Goal: Information Seeking & Learning: Check status

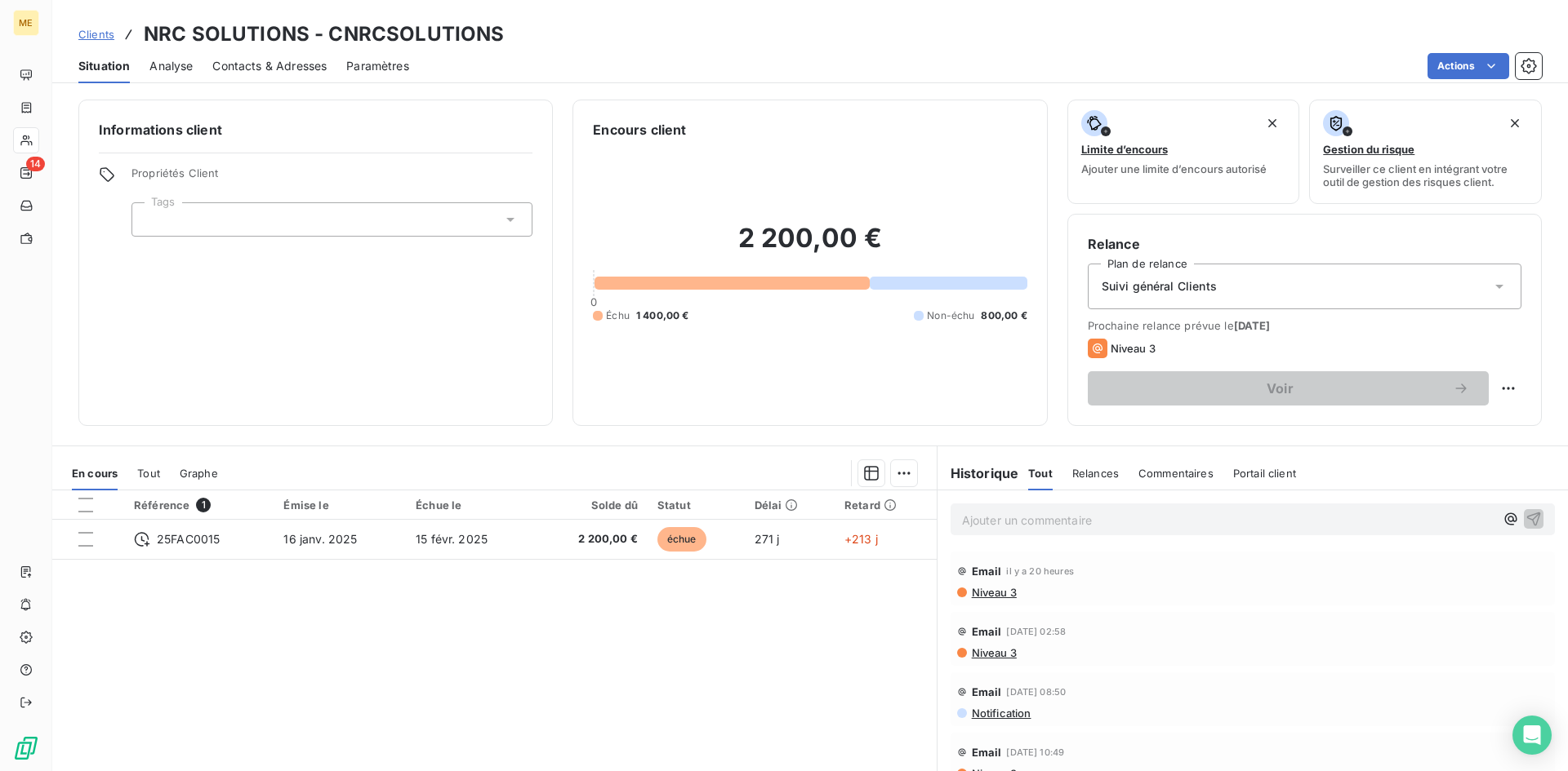
click at [75, 34] on div "Clients NRC SOLUTIONS - CNRCSOLUTIONS" at bounding box center [810, 34] width 1515 height 29
click at [106, 37] on span "Clients" at bounding box center [96, 35] width 36 height 13
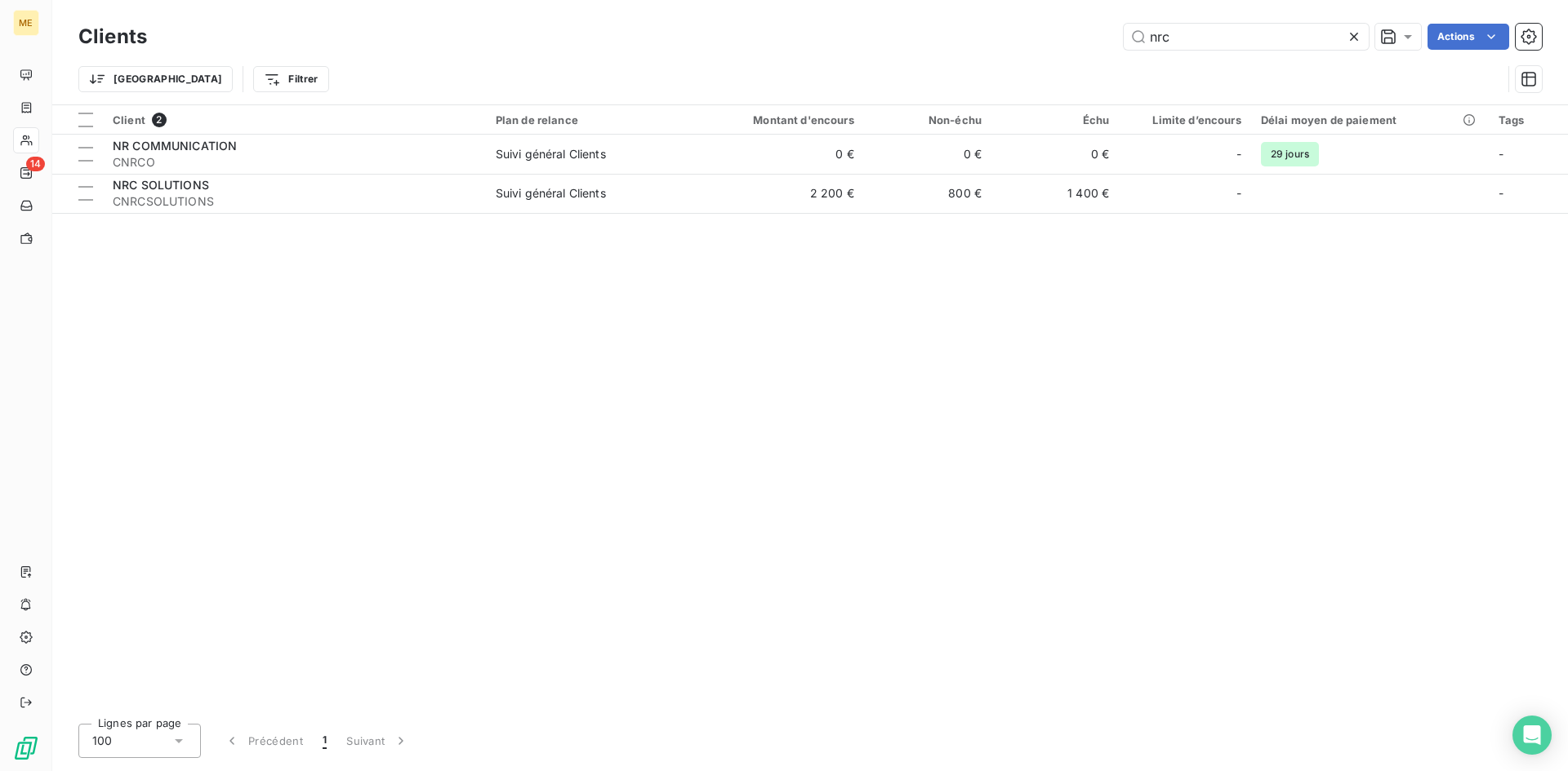
drag, startPoint x: 1185, startPoint y: 35, endPoint x: 931, endPoint y: 44, distance: 254.2
click at [960, 46] on div "nrc Actions" at bounding box center [854, 37] width 1375 height 26
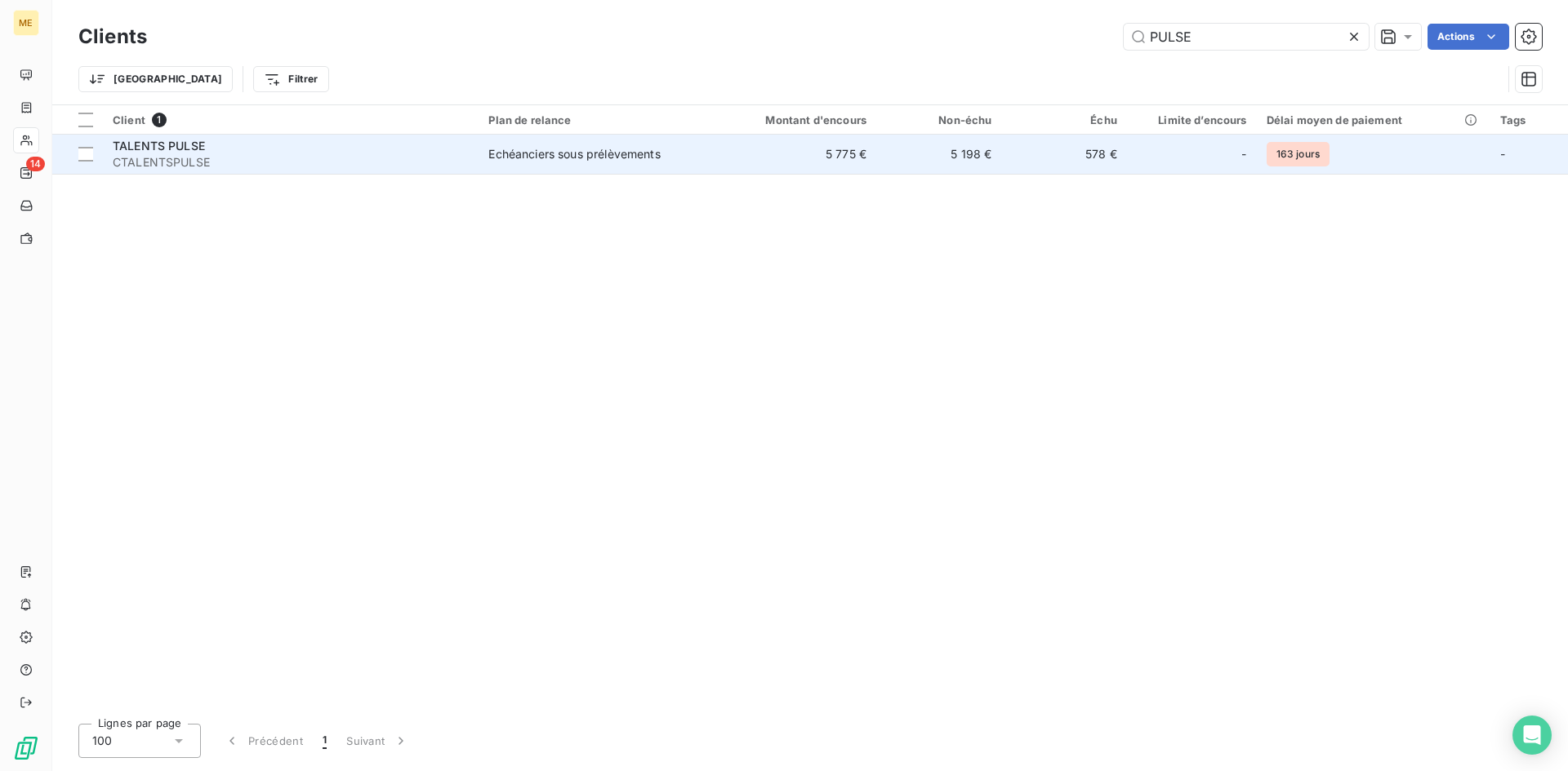
type input "PULSE"
click at [586, 151] on div "Echéanciers sous prélèvements" at bounding box center [574, 153] width 171 height 16
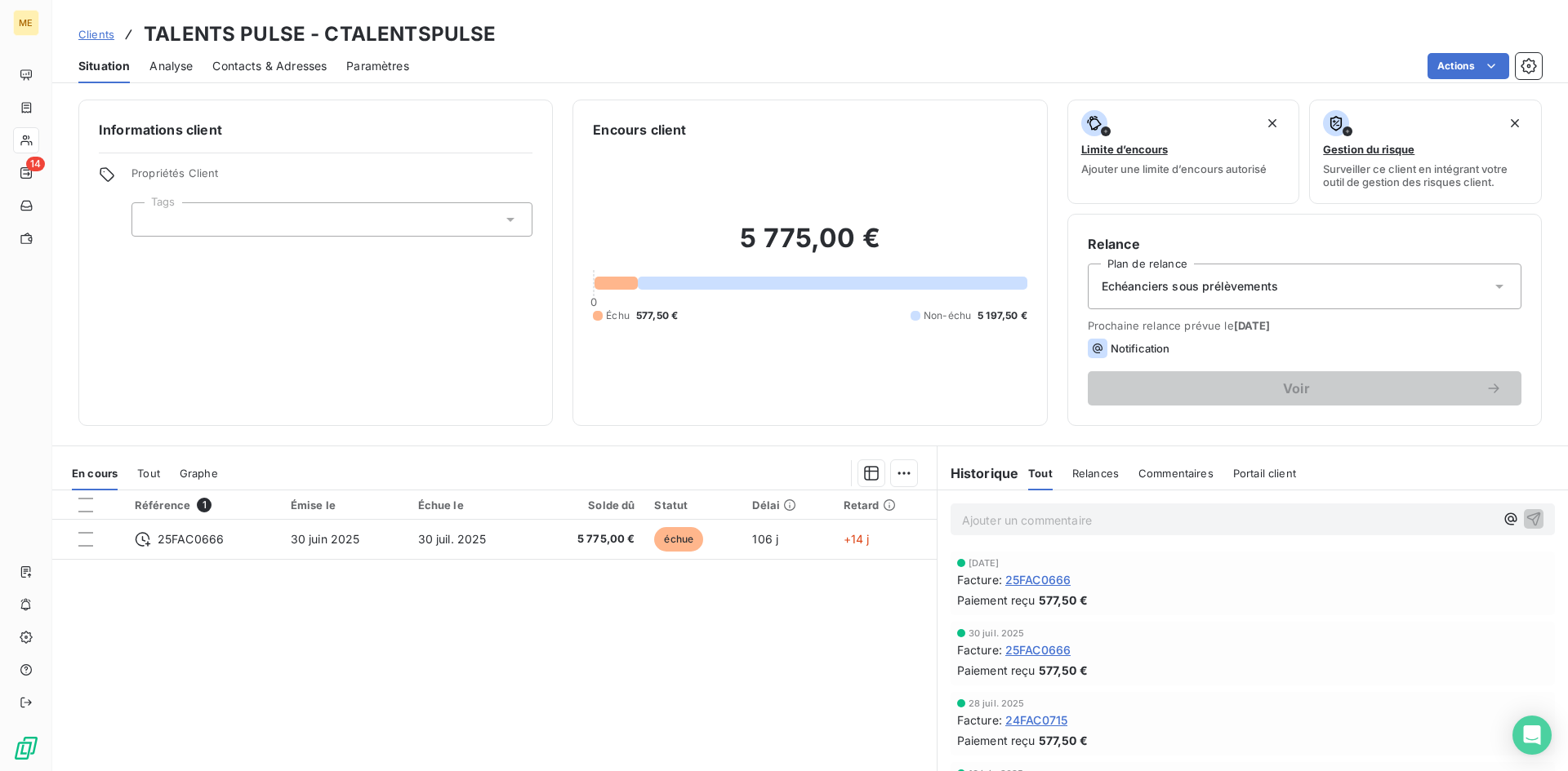
click at [97, 24] on div "Clients TALENTS PULSE - CTALENTSPULSE" at bounding box center [287, 34] width 418 height 29
click at [96, 36] on span "Clients" at bounding box center [96, 35] width 36 height 13
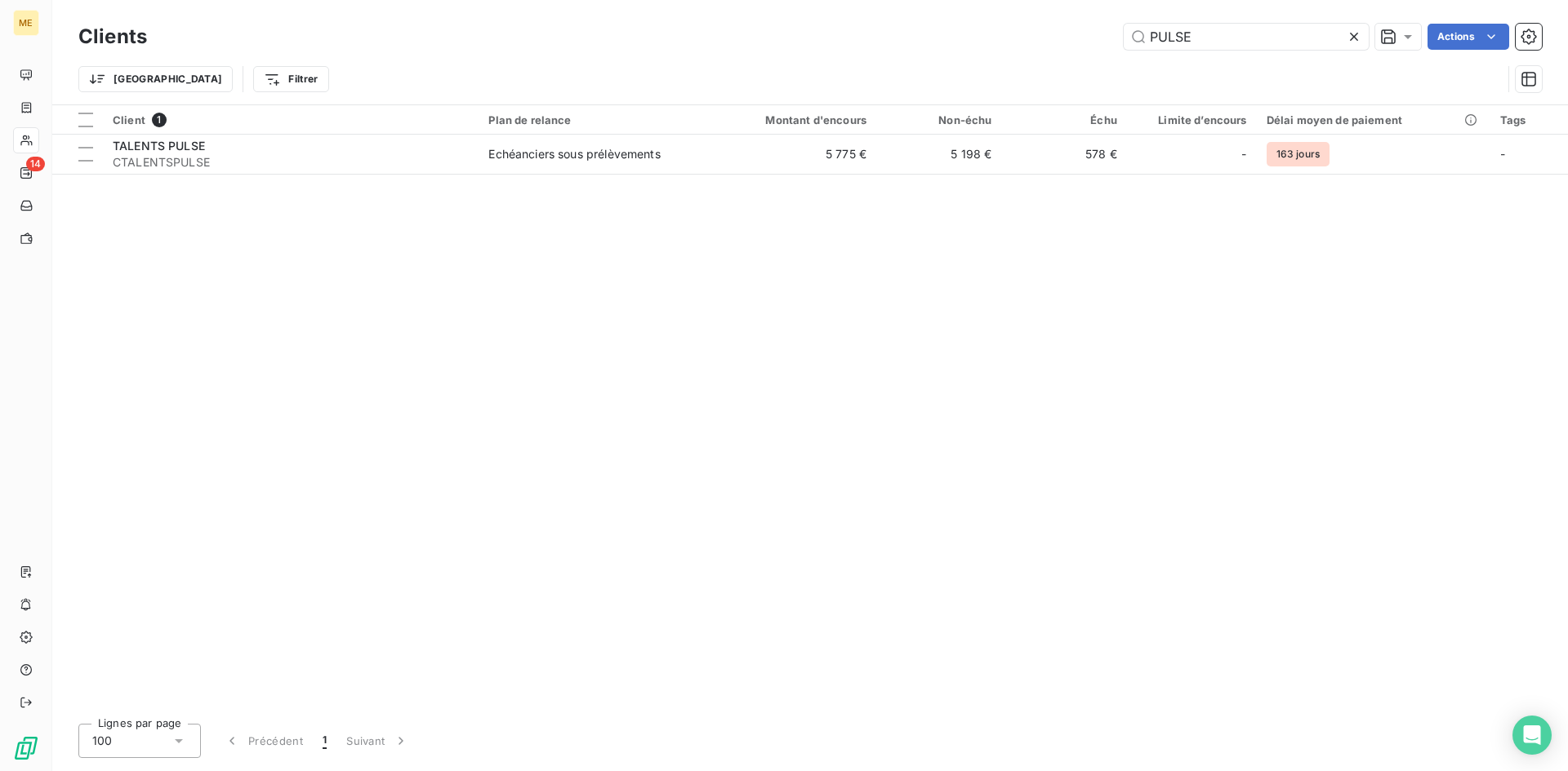
drag, startPoint x: 1208, startPoint y: 36, endPoint x: 640, endPoint y: 15, distance: 568.4
click at [641, 22] on div "Clients PULSE Actions" at bounding box center [810, 37] width 1464 height 34
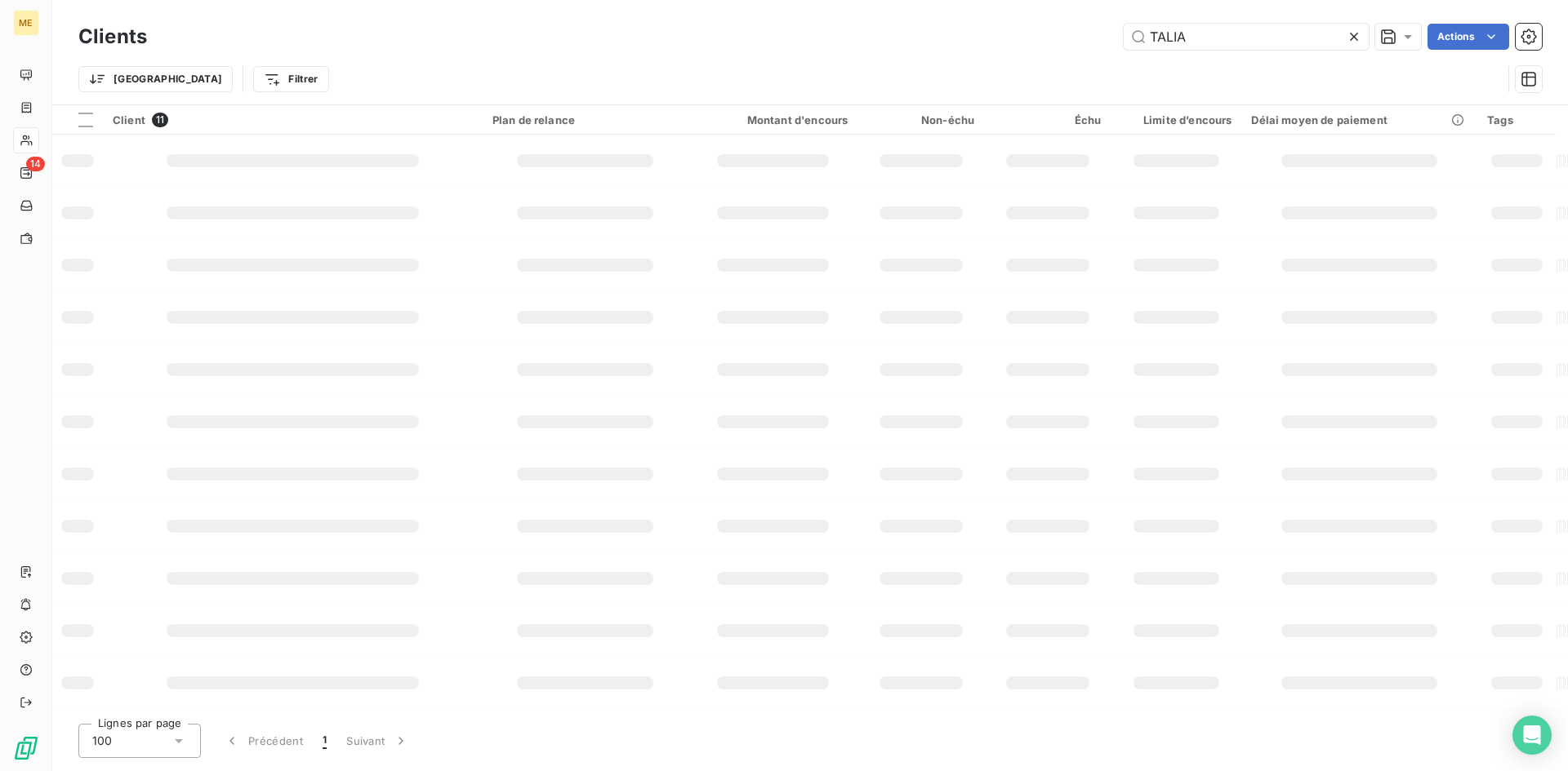
type input "TALIA"
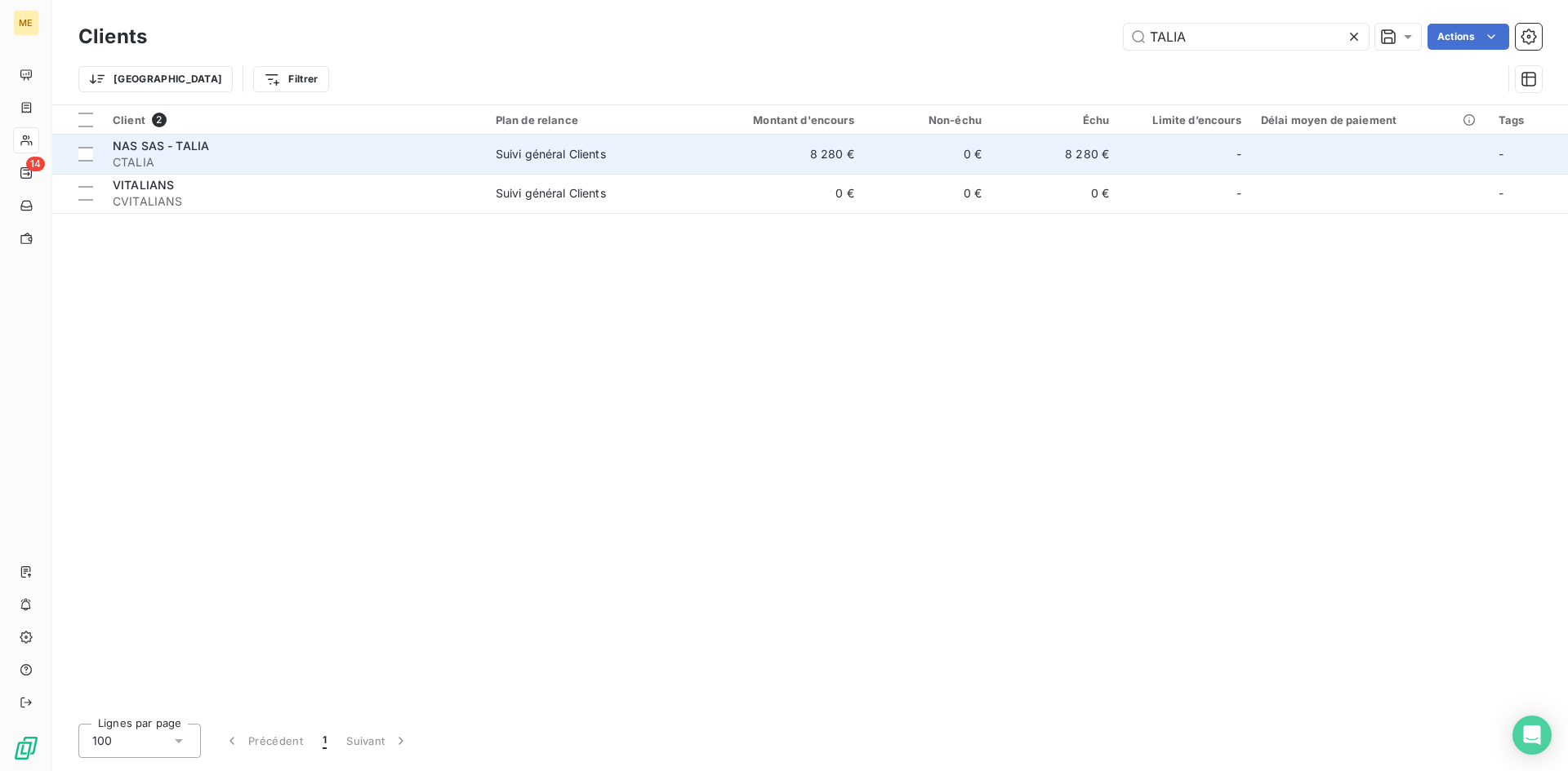
click at [325, 155] on span "CTALIA" at bounding box center [294, 162] width 363 height 16
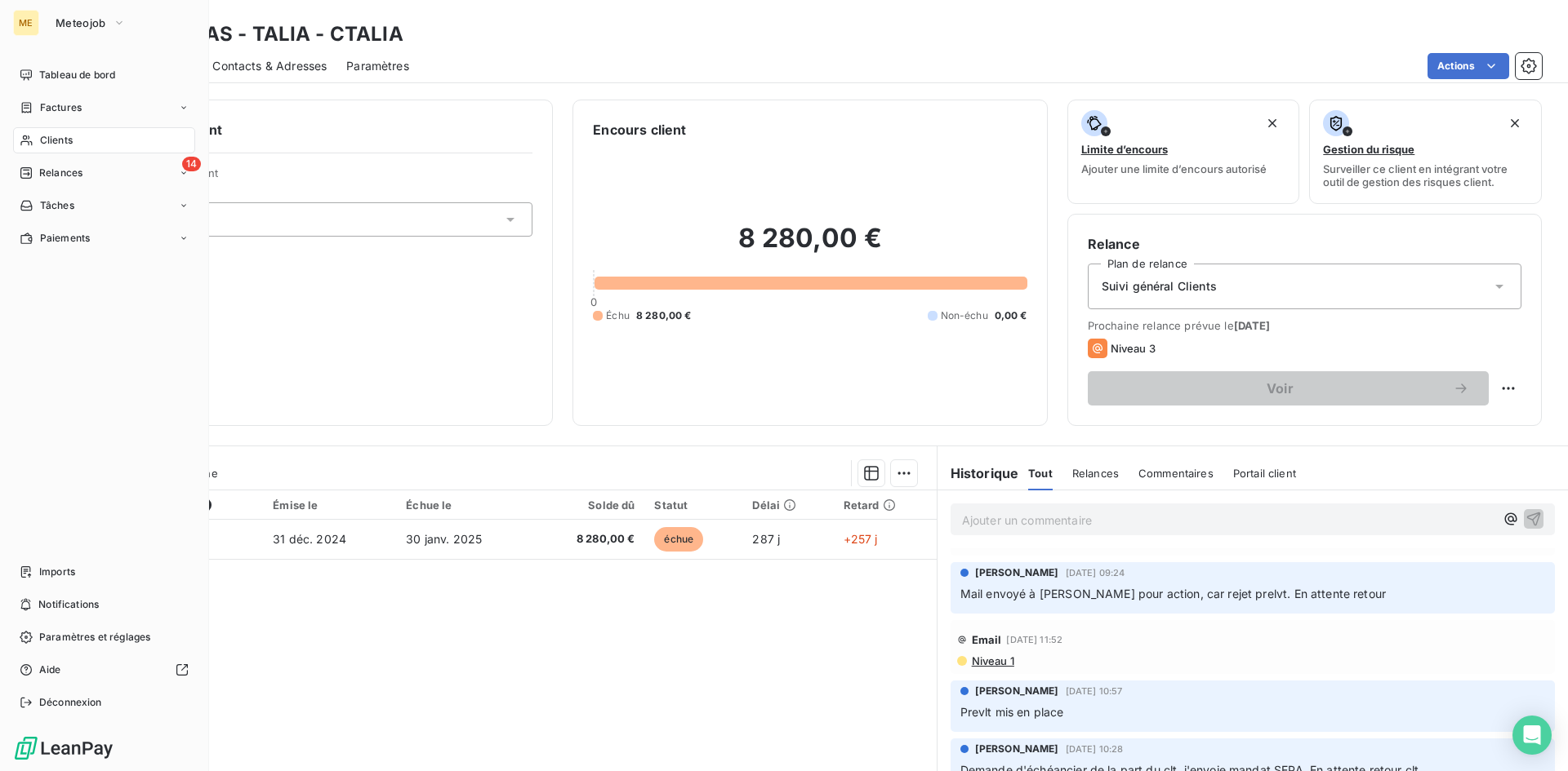
click at [56, 138] on span "Clients" at bounding box center [56, 141] width 33 height 15
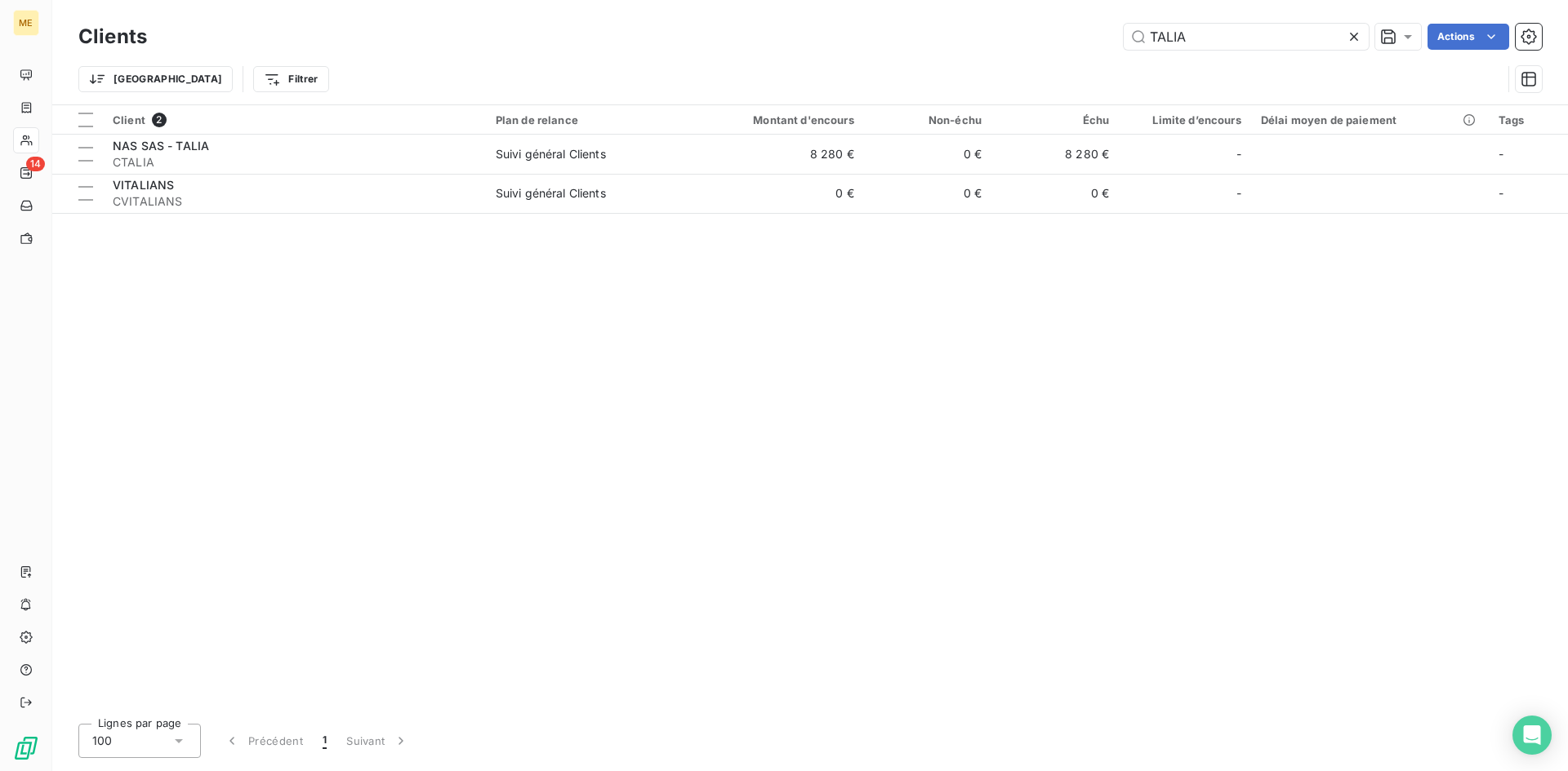
drag, startPoint x: 1203, startPoint y: 35, endPoint x: 797, endPoint y: 19, distance: 406.3
click at [840, 32] on div "TALIA Actions" at bounding box center [854, 37] width 1375 height 26
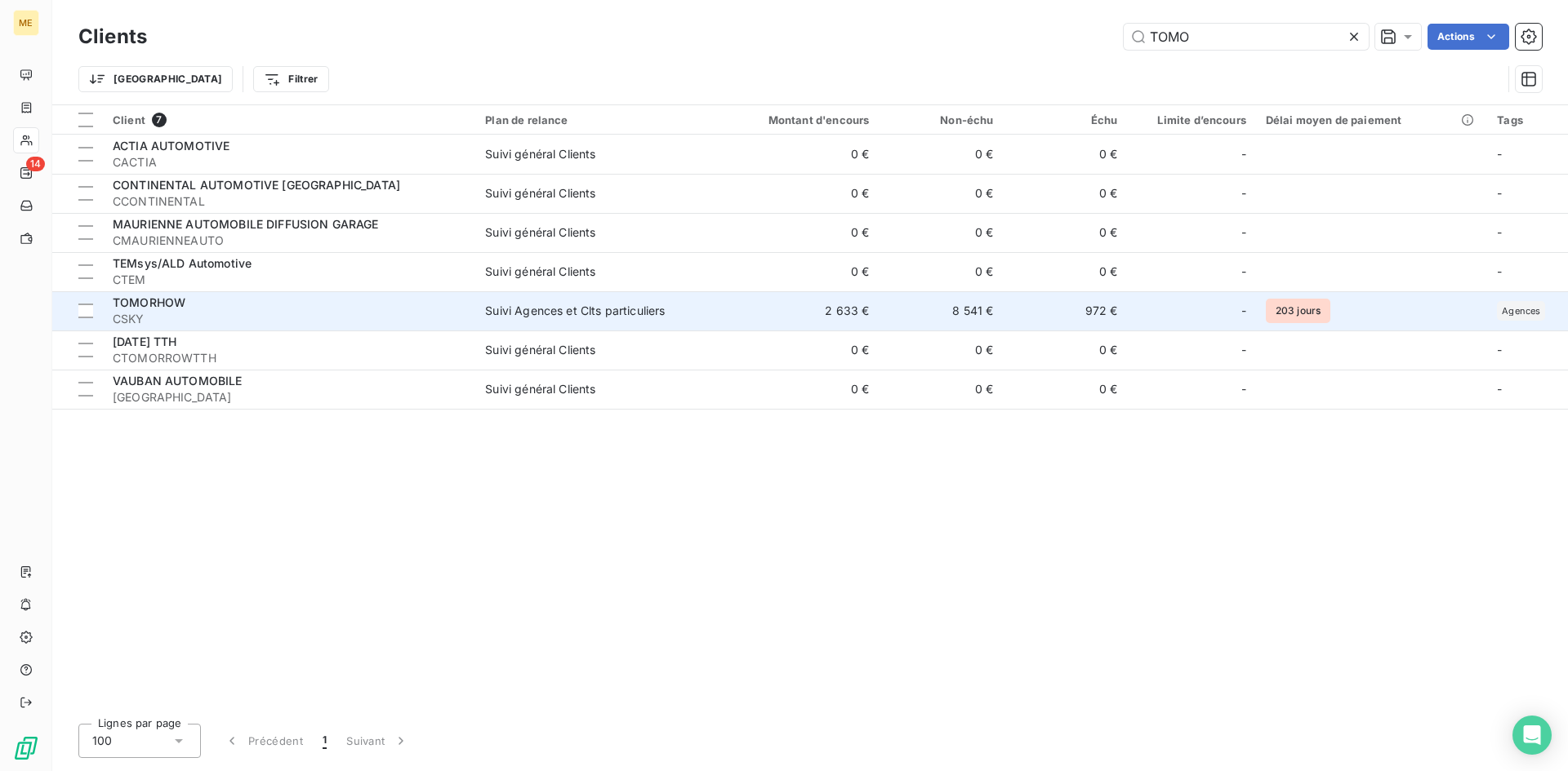
type input "TOMO"
click at [190, 310] on div "TOMORHOW" at bounding box center [289, 302] width 353 height 16
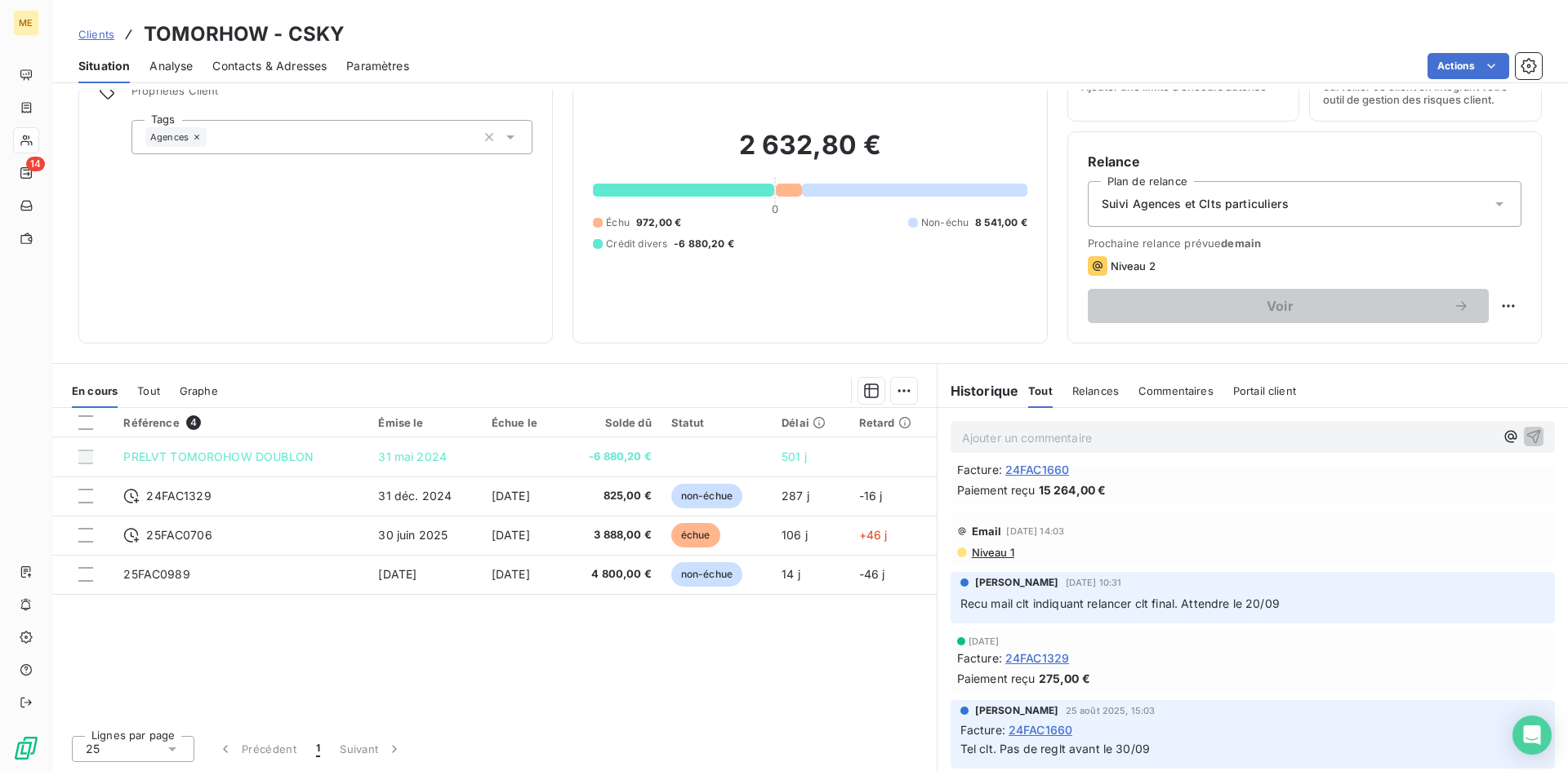
scroll to position [244, 0]
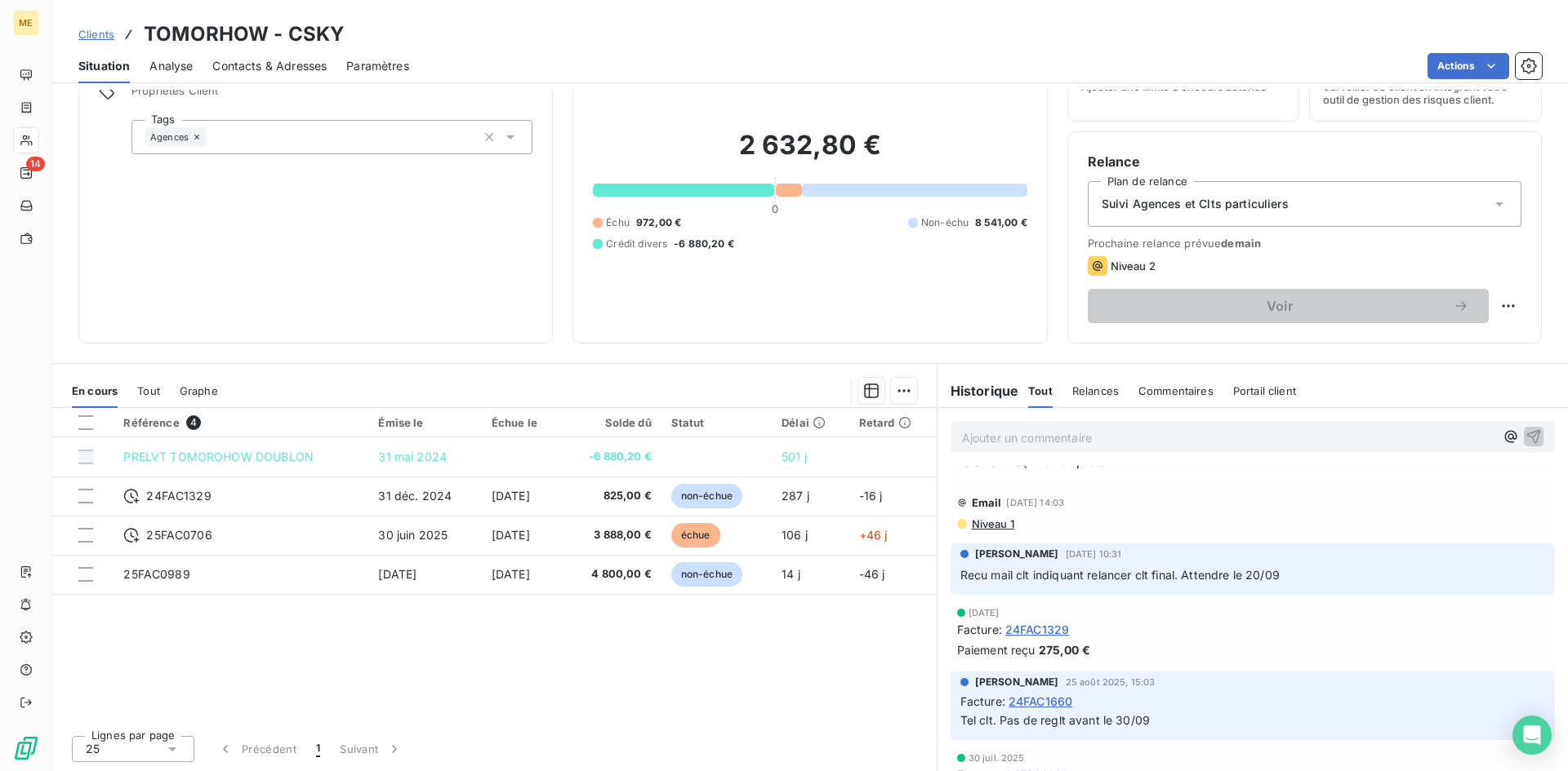
click at [1099, 579] on span "Recu mail clt indiquant relancer clt final. Attendre le 20/09" at bounding box center [1119, 574] width 319 height 14
click at [255, 643] on div "Référence 4 Émise le Échue le Solde dû Statut Délai Retard PRELVT TOMOROHOW DOU…" at bounding box center [495, 565] width 884 height 314
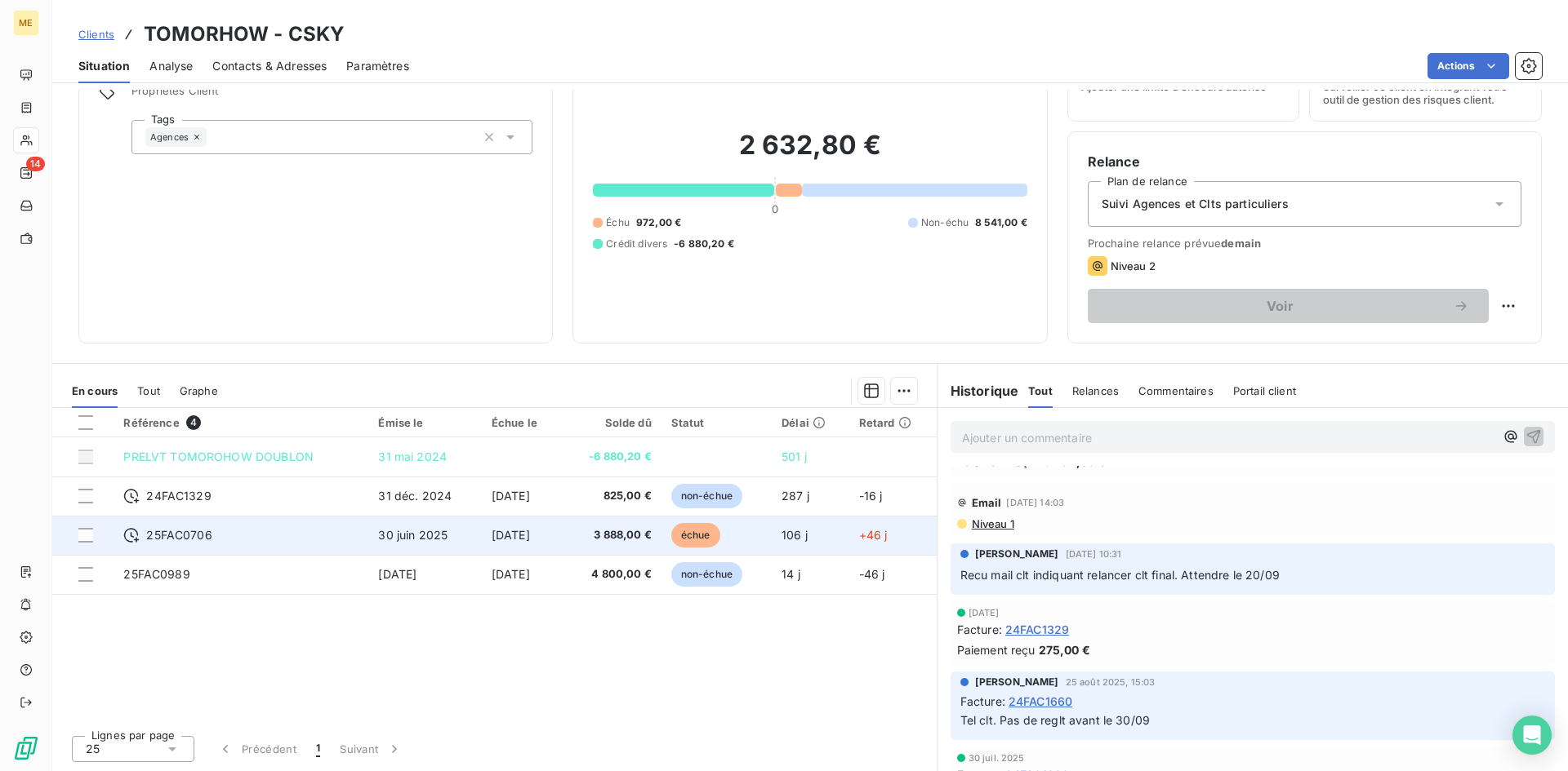
click at [562, 536] on td "[DATE]" at bounding box center [521, 536] width 80 height 39
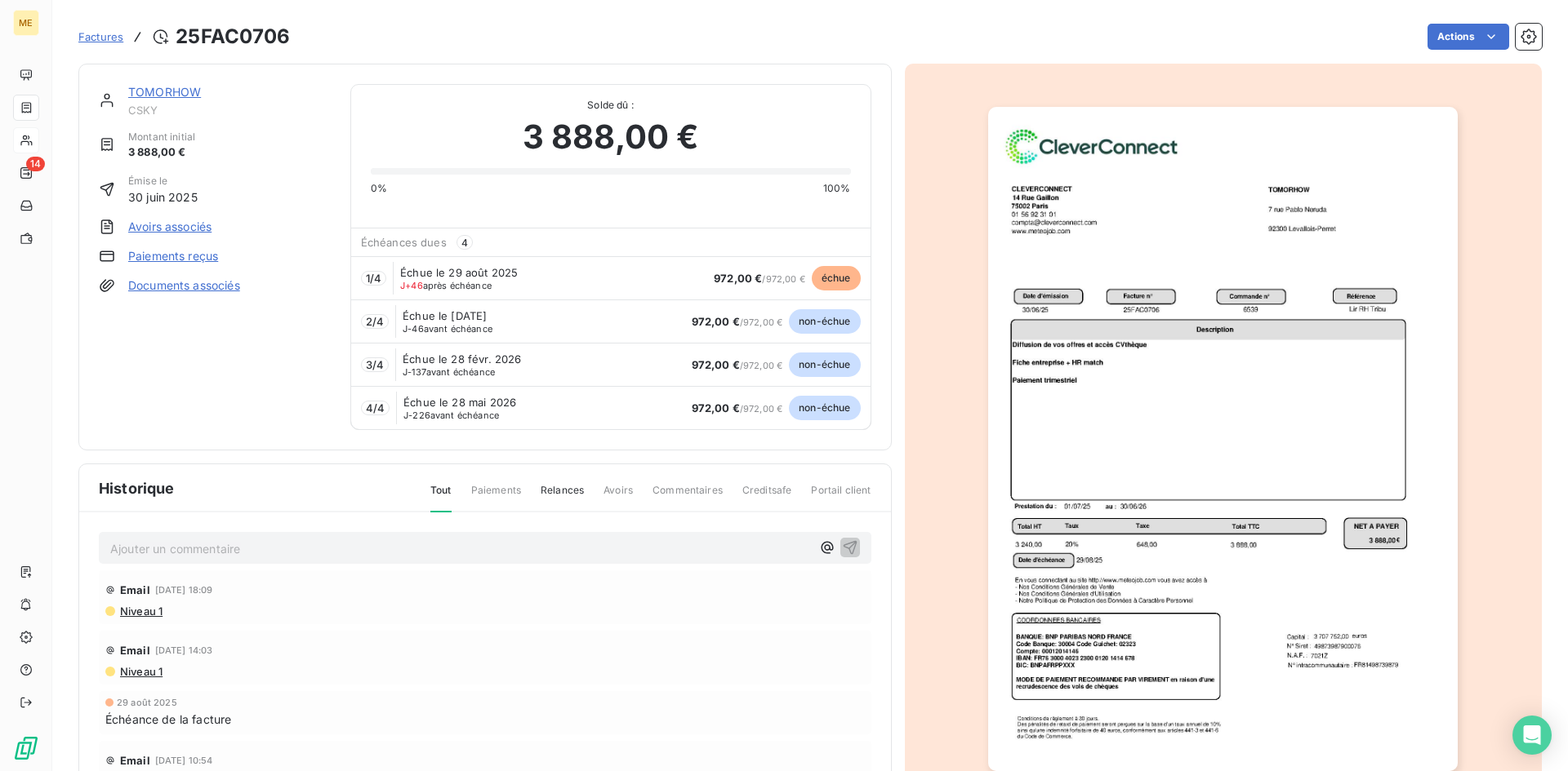
click at [103, 25] on div "Factures 25FAC0706" at bounding box center [184, 36] width 213 height 29
click at [99, 46] on div "Factures 25FAC0706" at bounding box center [184, 36] width 213 height 29
click at [115, 39] on span "Factures" at bounding box center [101, 37] width 45 height 13
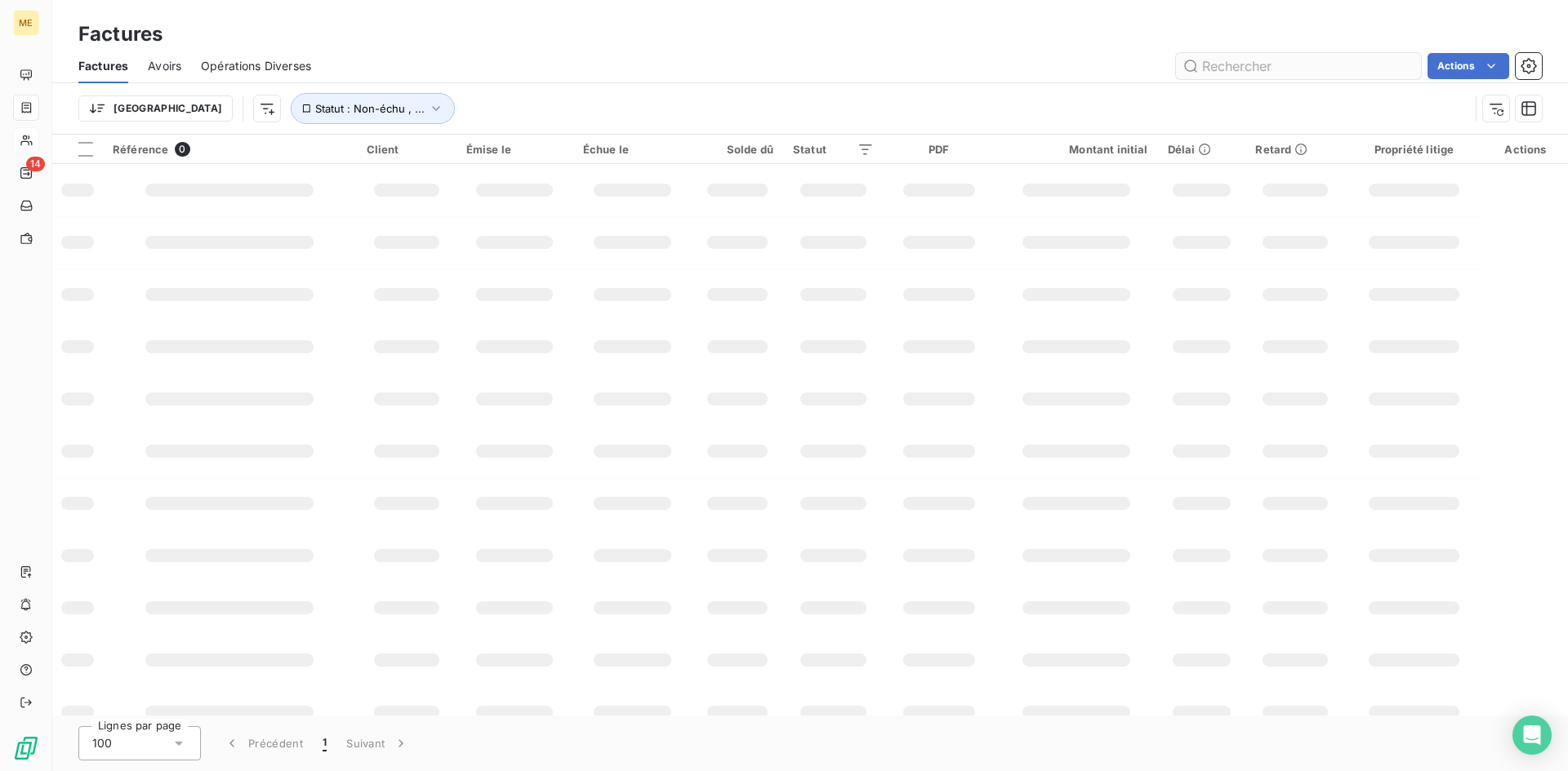
click at [1255, 70] on input "text" at bounding box center [1298, 66] width 245 height 26
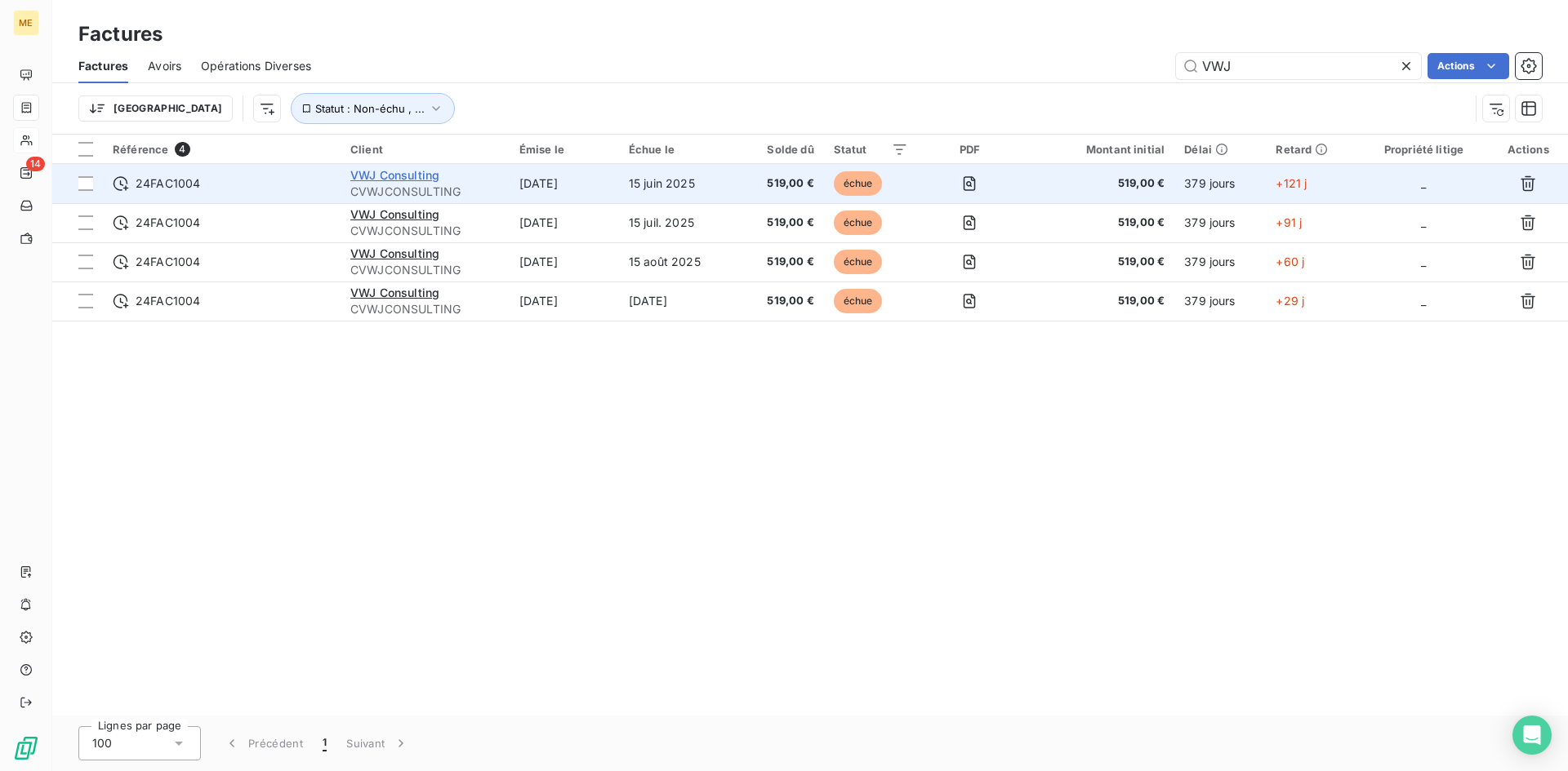
type input "VWJ"
click at [386, 177] on span "VWJ Consulting" at bounding box center [394, 175] width 89 height 14
